Goal: Information Seeking & Learning: Learn about a topic

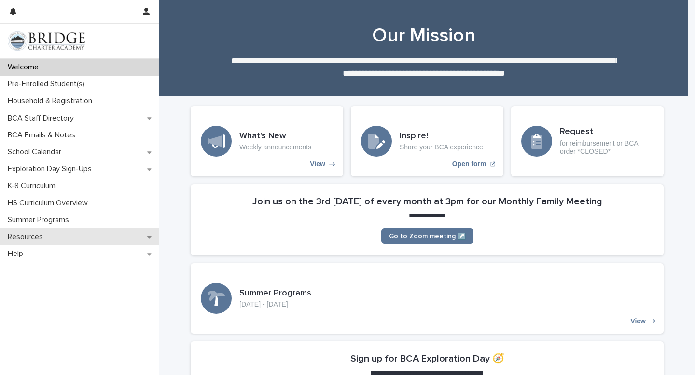
click at [37, 235] on p "Resources" at bounding box center [27, 237] width 47 height 9
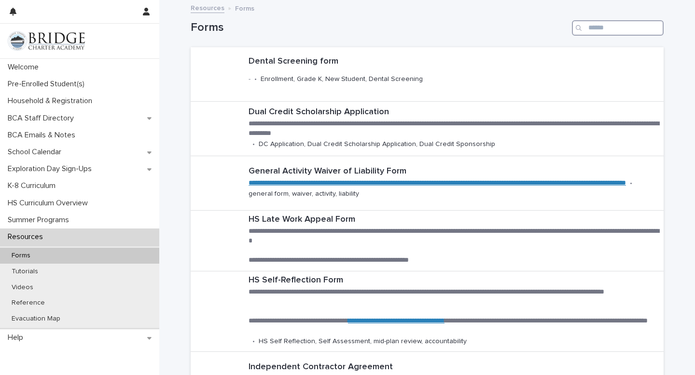
click at [597, 29] on input "Search" at bounding box center [618, 27] width 92 height 15
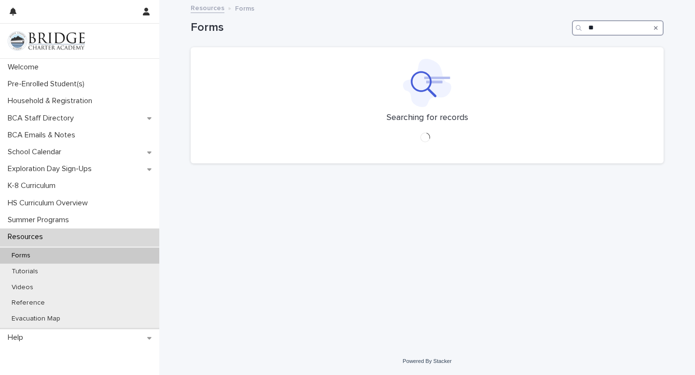
type input "*"
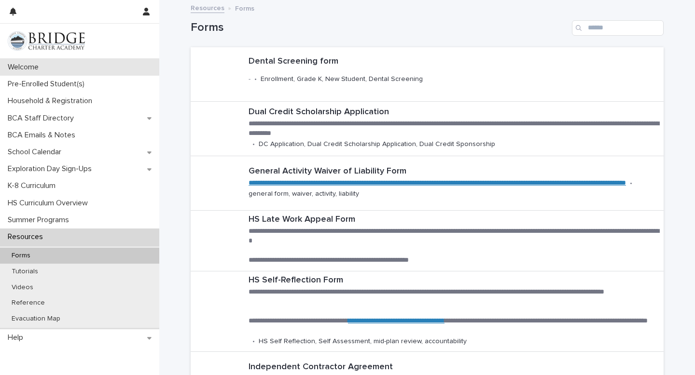
click at [35, 67] on p "Welcome" at bounding box center [25, 67] width 42 height 9
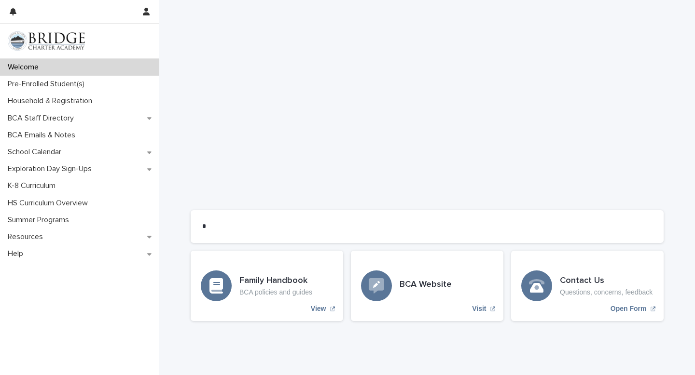
scroll to position [736, 0]
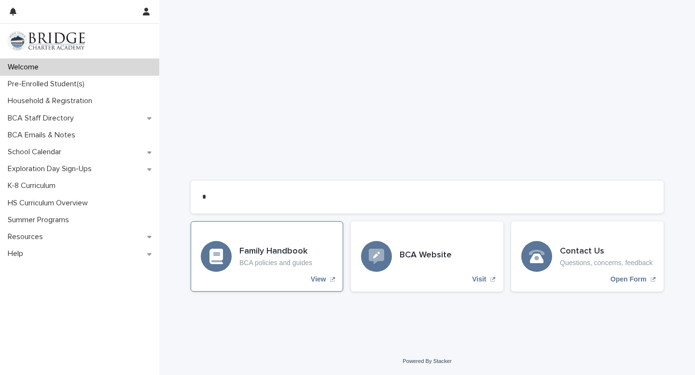
click at [269, 276] on div "Family Handbook BCA policies and guides View" at bounding box center [267, 257] width 152 height 70
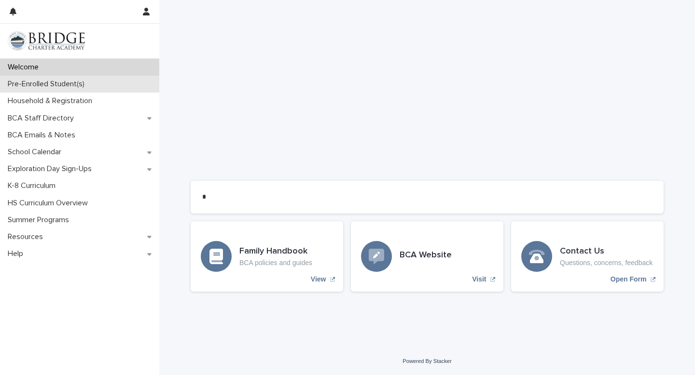
click at [92, 86] on p "Pre-Enrolled Student(s)" at bounding box center [48, 84] width 88 height 9
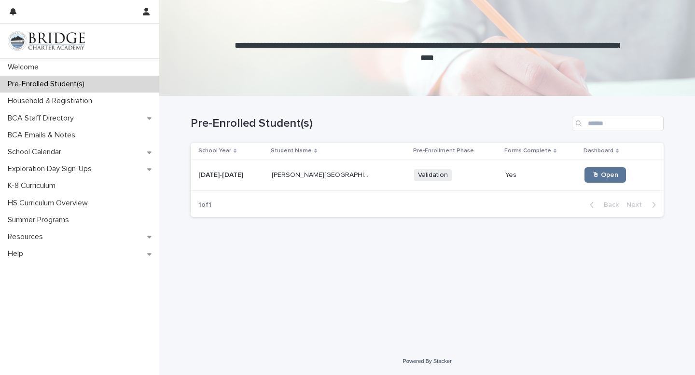
click at [315, 182] on div "[PERSON_NAME] [PERSON_NAME][GEOGRAPHIC_DATA]" at bounding box center [339, 175] width 135 height 16
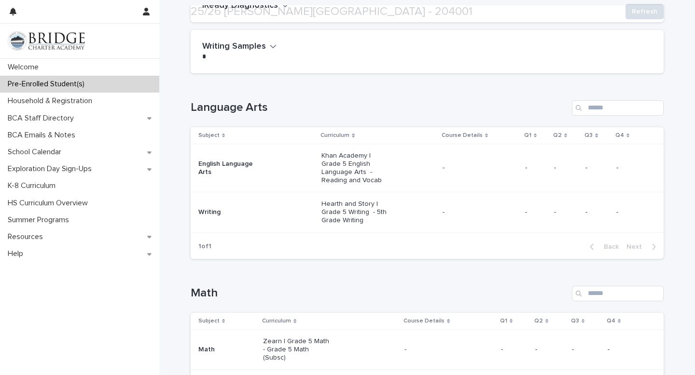
scroll to position [131, 0]
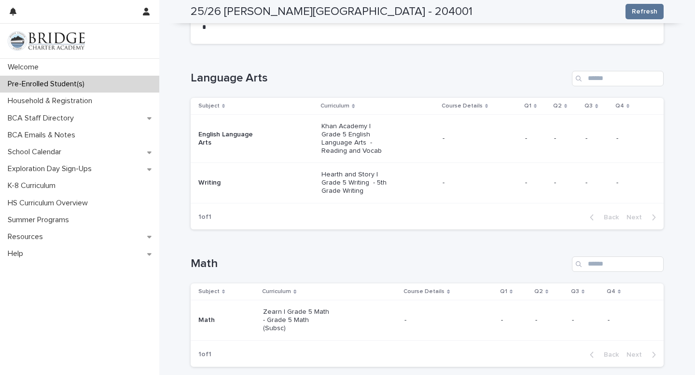
click at [398, 151] on div "Khan Academy | Grade 5 English Language Arts - Reading and Vocab" at bounding box center [377, 139] width 113 height 40
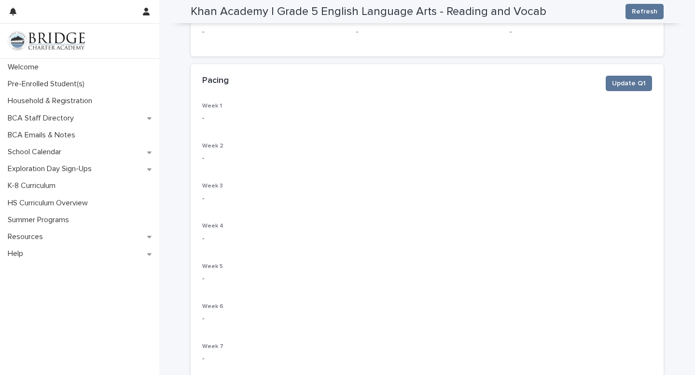
scroll to position [194, 0]
click at [621, 89] on button "Update Q1" at bounding box center [629, 84] width 46 height 15
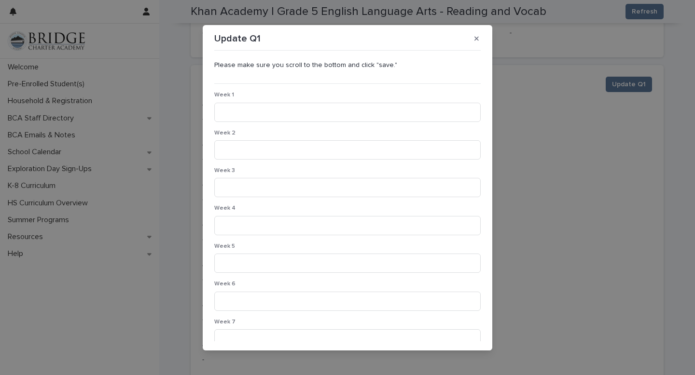
click at [474, 39] on icon "button" at bounding box center [476, 38] width 4 height 7
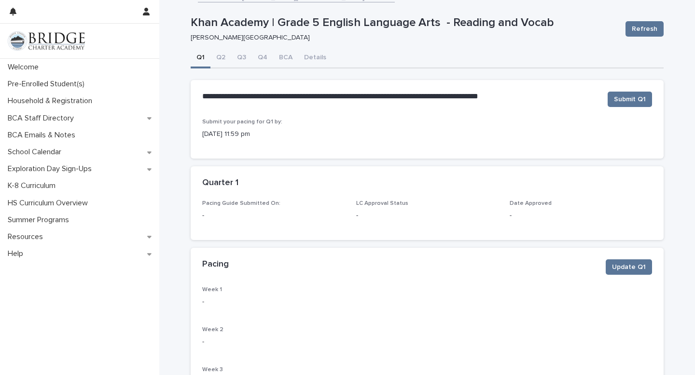
scroll to position [10, 0]
click at [317, 59] on button "Details" at bounding box center [315, 59] width 34 height 20
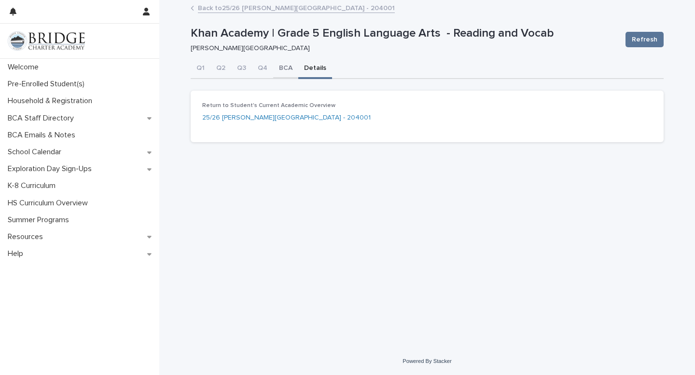
click at [285, 68] on button "BCA" at bounding box center [285, 69] width 25 height 20
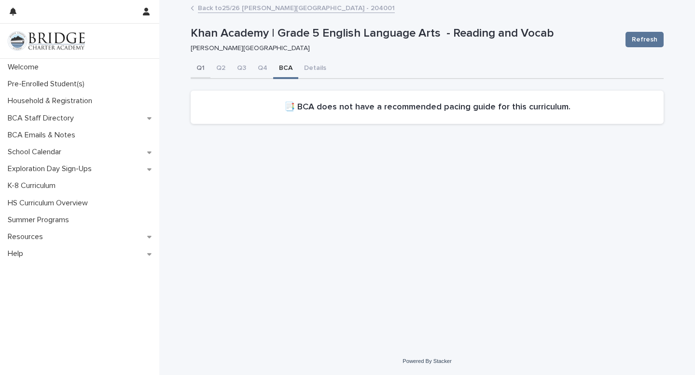
click at [197, 68] on button "Q1" at bounding box center [201, 69] width 20 height 20
